Goal: Information Seeking & Learning: Check status

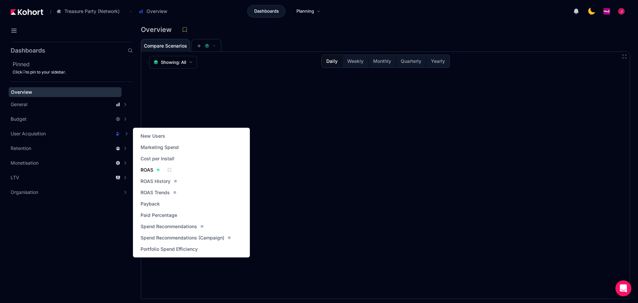
click at [147, 170] on span "ROAS" at bounding box center [147, 170] width 13 height 7
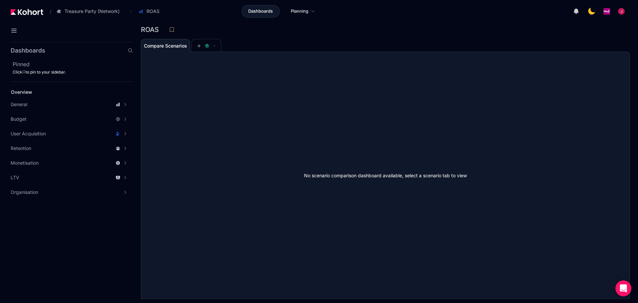
click at [235, 32] on div "ROAS" at bounding box center [383, 30] width 484 height 10
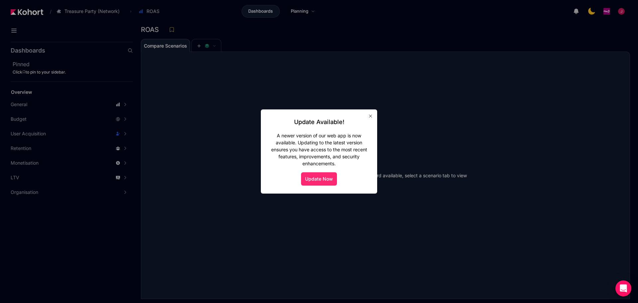
click at [322, 178] on button "Update Now" at bounding box center [319, 178] width 36 height 13
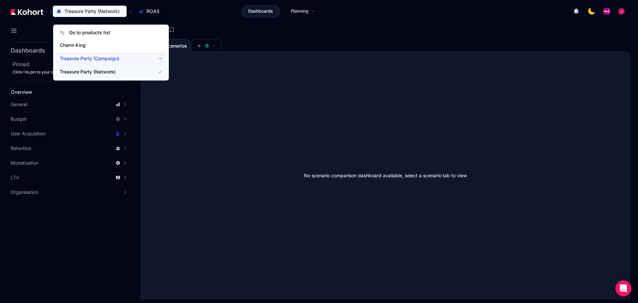
click at [94, 58] on span "Treasure Party (Campaign)" at bounding box center [104, 58] width 88 height 7
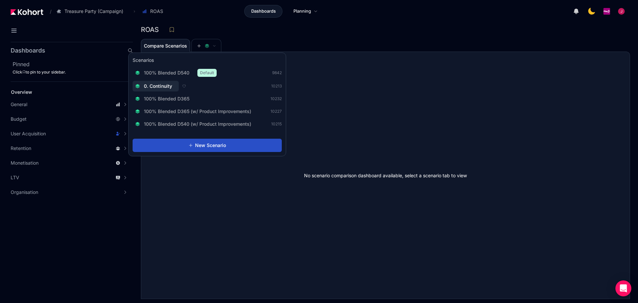
click at [165, 86] on span "0. Continuity" at bounding box center [158, 86] width 28 height 7
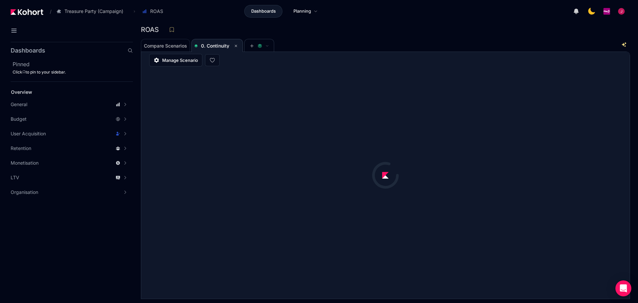
click at [302, 35] on div "ROAS" at bounding box center [385, 32] width 489 height 14
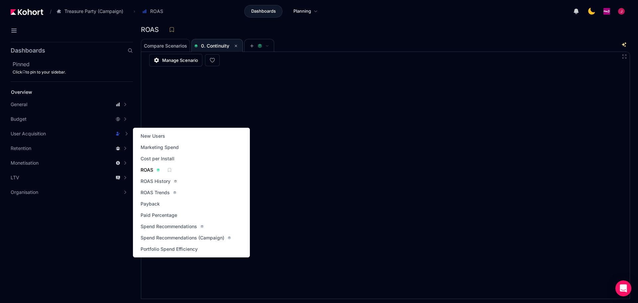
click at [148, 169] on span "ROAS" at bounding box center [147, 170] width 13 height 7
click at [145, 168] on span "ROAS" at bounding box center [147, 170] width 13 height 7
click at [149, 166] on link "ROAS" at bounding box center [150, 169] width 23 height 9
click at [161, 190] on span "ROAS Trends" at bounding box center [155, 192] width 29 height 7
